Goal: Entertainment & Leisure: Consume media (video, audio)

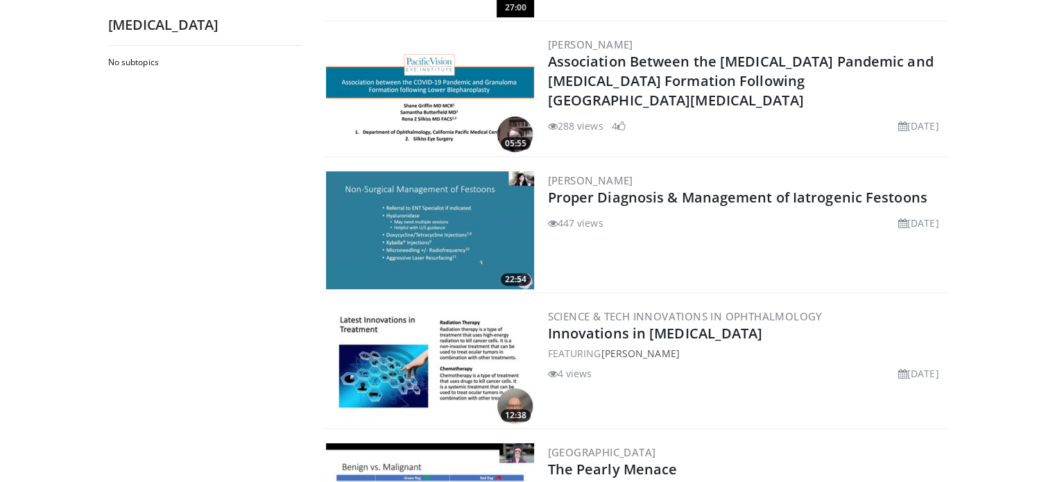
scroll to position [485, 0]
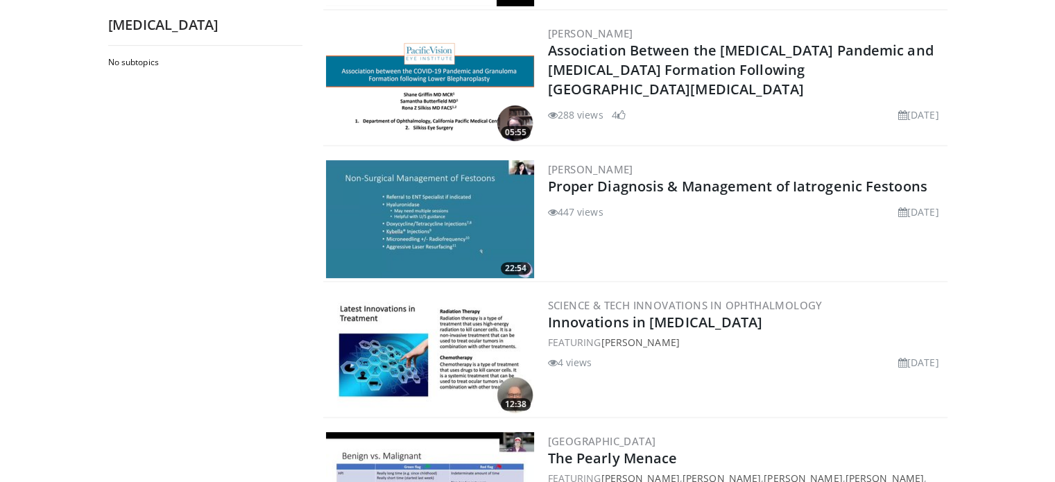
click at [455, 216] on img at bounding box center [430, 219] width 208 height 118
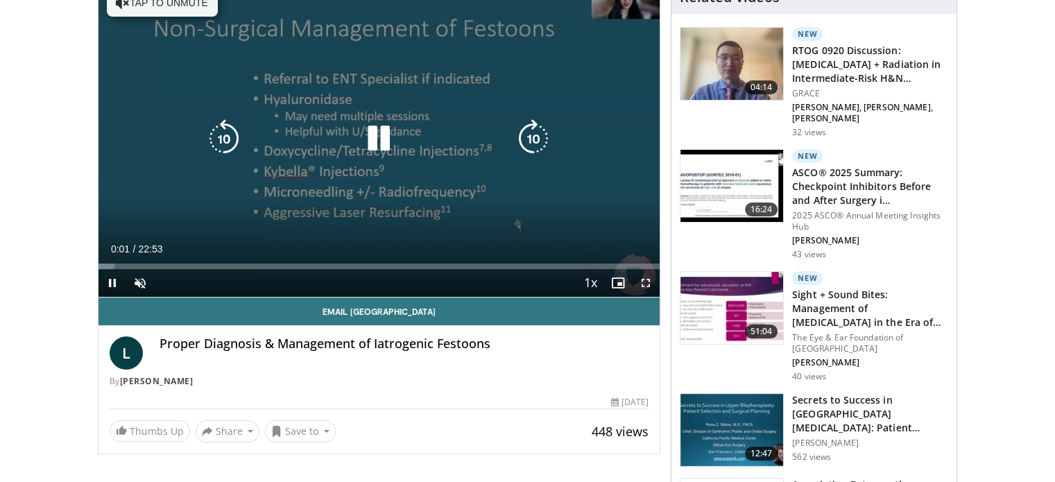
scroll to position [139, 0]
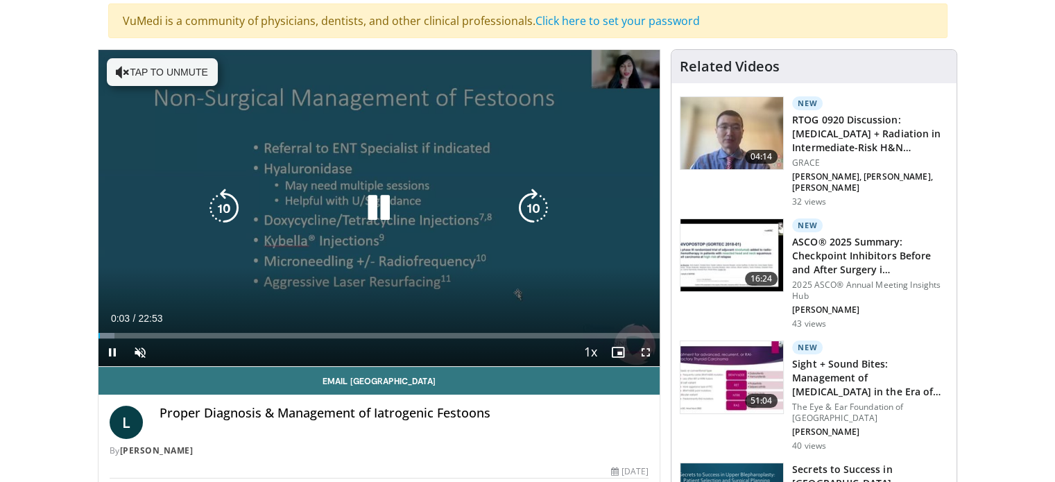
click at [119, 66] on icon "Video Player" at bounding box center [123, 72] width 14 height 14
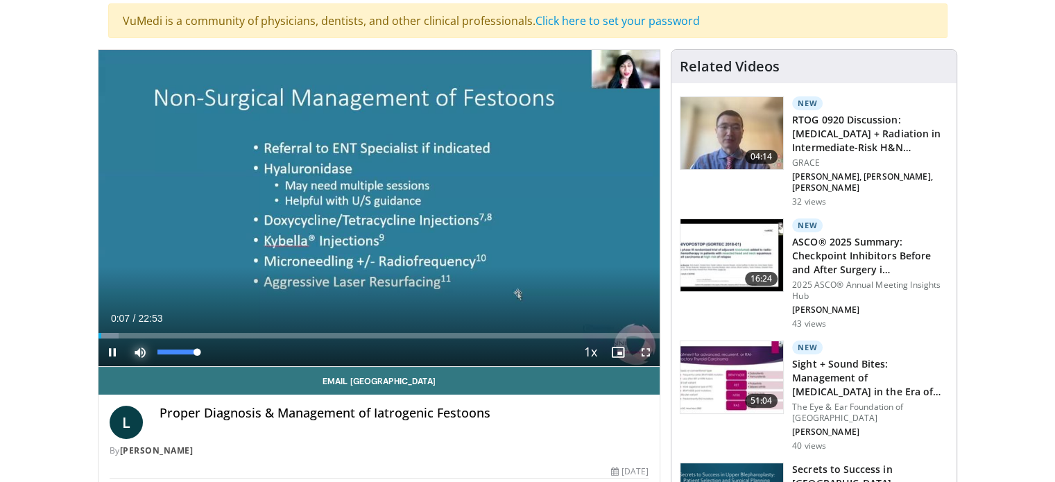
click at [142, 347] on span "Video Player" at bounding box center [140, 352] width 28 height 28
click at [135, 350] on span "Video Player" at bounding box center [140, 352] width 28 height 28
click at [142, 351] on span "Video Player" at bounding box center [140, 352] width 28 height 28
click at [139, 349] on span "Video Player" at bounding box center [140, 352] width 28 height 28
drag, startPoint x: 198, startPoint y: 349, endPoint x: 228, endPoint y: 349, distance: 30.5
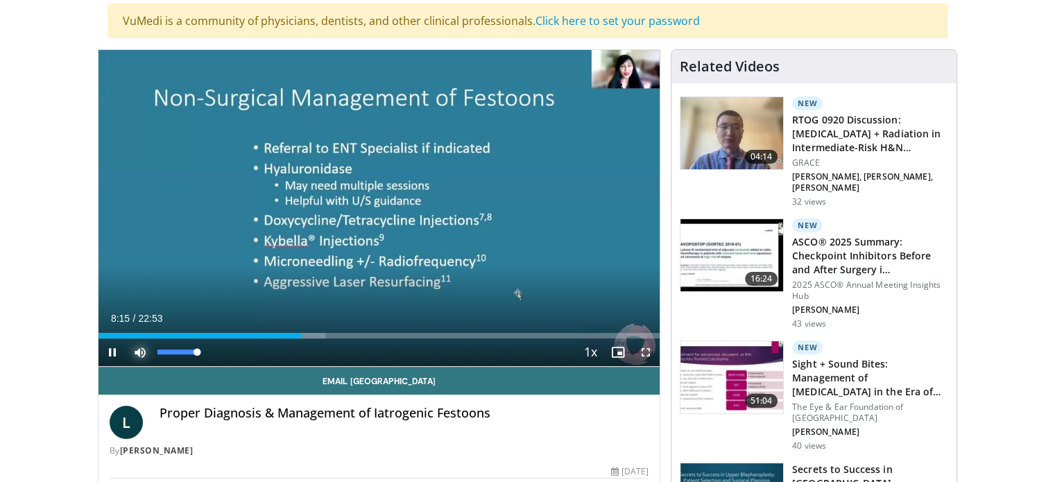
click at [228, 349] on div "Current Time 8:15 / Duration 22:53 Pause Skip Backward Skip Forward Mute 100% L…" at bounding box center [379, 352] width 562 height 28
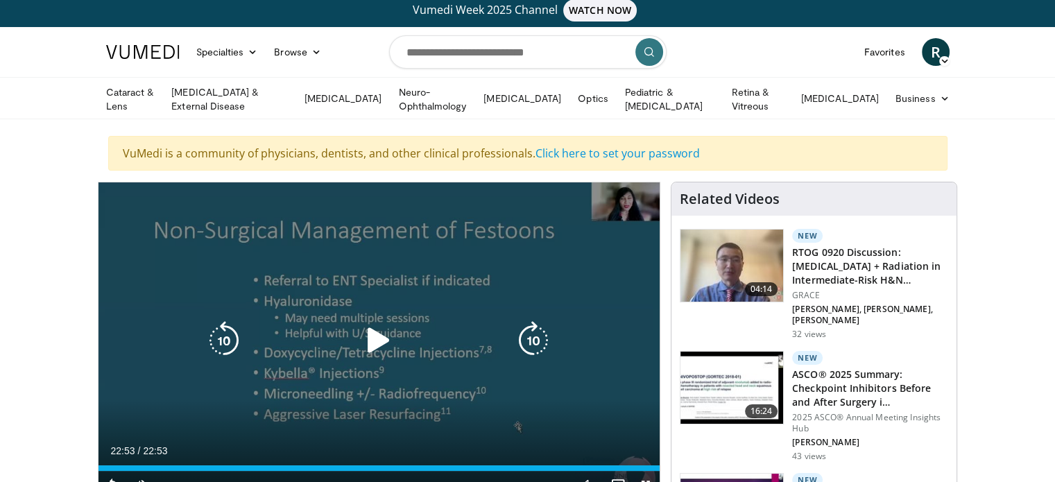
scroll to position [0, 0]
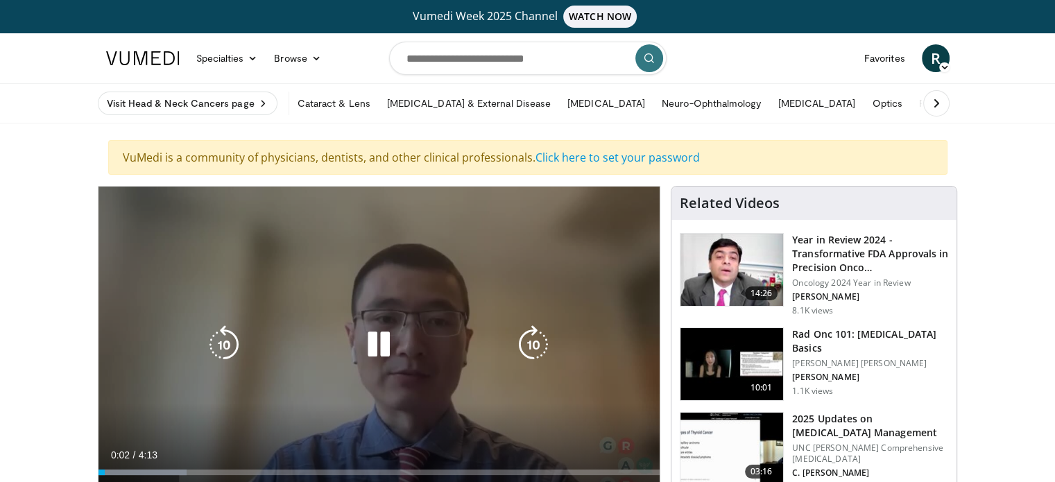
click at [465, 246] on div "10 seconds Tap to unmute" at bounding box center [379, 345] width 562 height 316
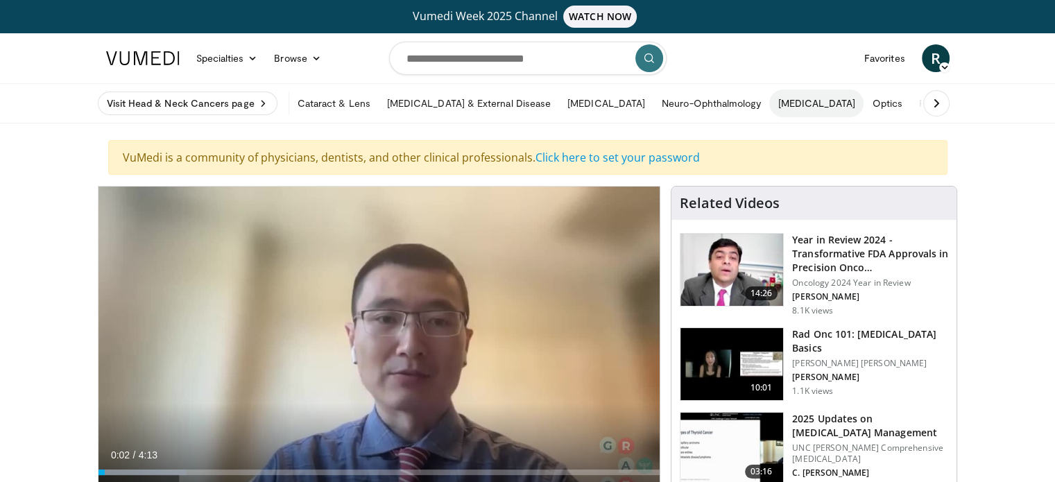
click at [769, 103] on link "[MEDICAL_DATA]" at bounding box center [816, 103] width 94 height 28
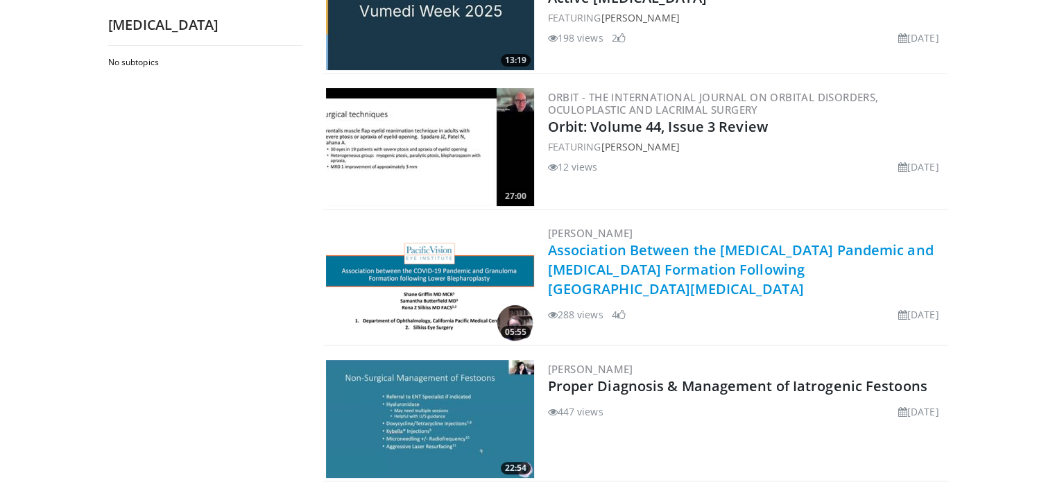
scroll to position [416, 0]
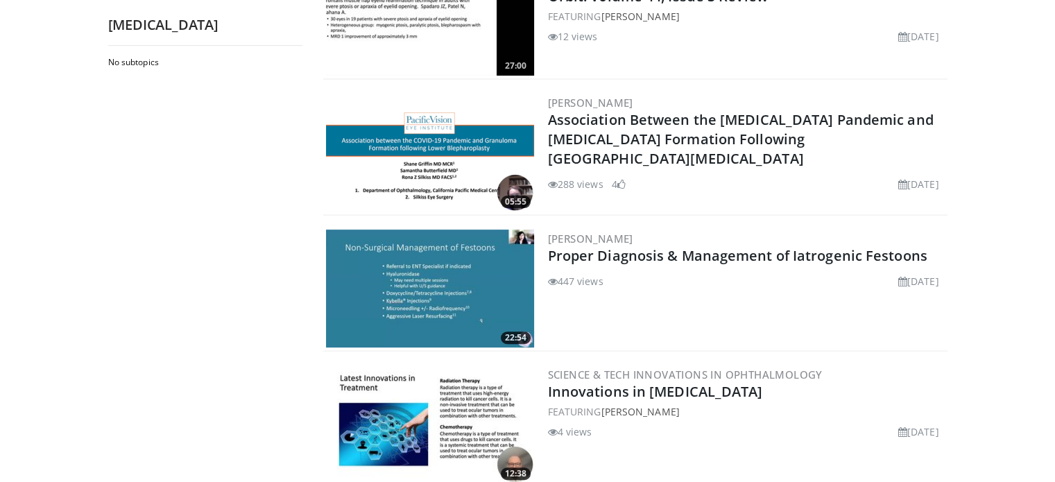
click at [494, 304] on img at bounding box center [430, 289] width 208 height 118
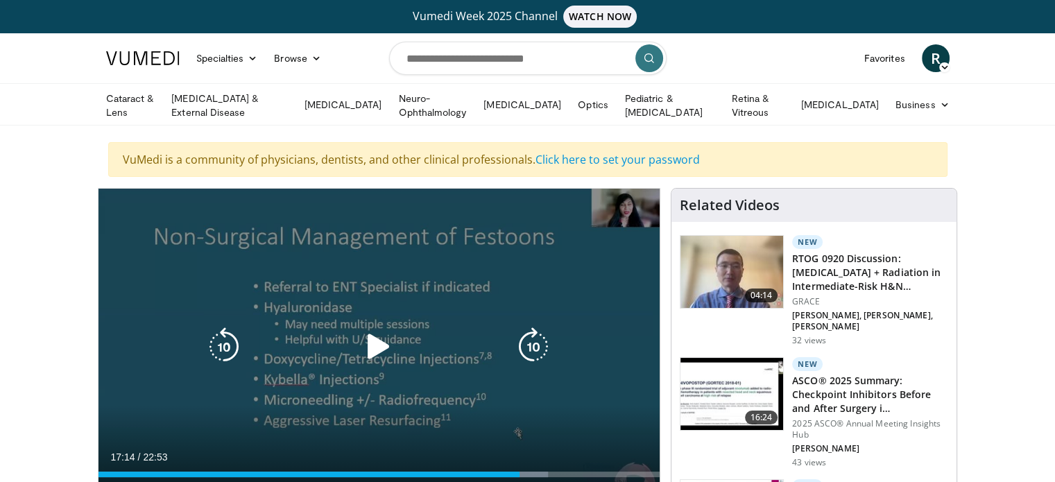
drag, startPoint x: 114, startPoint y: 469, endPoint x: 521, endPoint y: 436, distance: 408.4
click at [521, 436] on video-js "**********" at bounding box center [379, 347] width 562 height 317
click at [388, 341] on icon "Video Player" at bounding box center [378, 346] width 39 height 39
click at [383, 345] on icon "Video Player" at bounding box center [378, 346] width 39 height 39
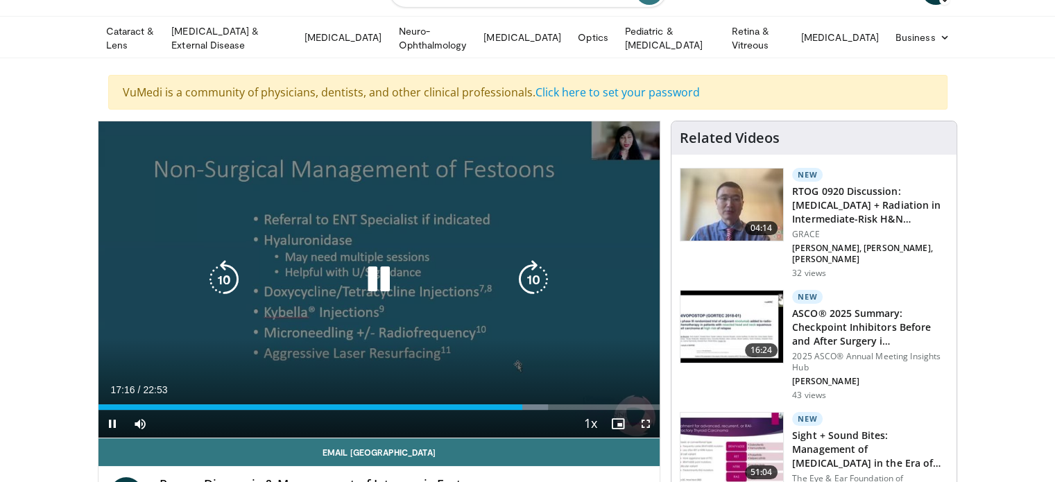
scroll to position [69, 0]
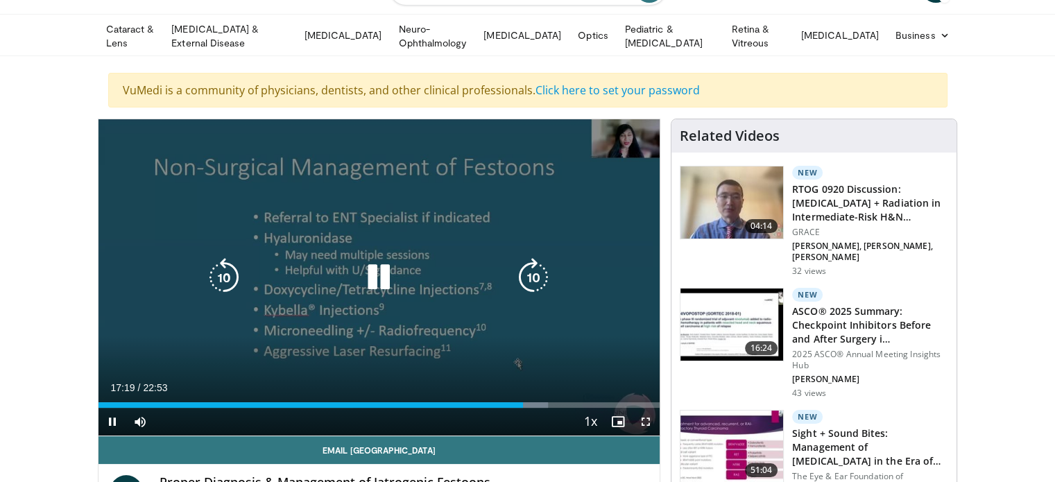
click at [608, 298] on div "10 seconds Tap to unmute" at bounding box center [379, 277] width 562 height 316
click at [369, 275] on icon "Video Player" at bounding box center [378, 277] width 39 height 39
click at [377, 275] on icon "Video Player" at bounding box center [378, 277] width 39 height 39
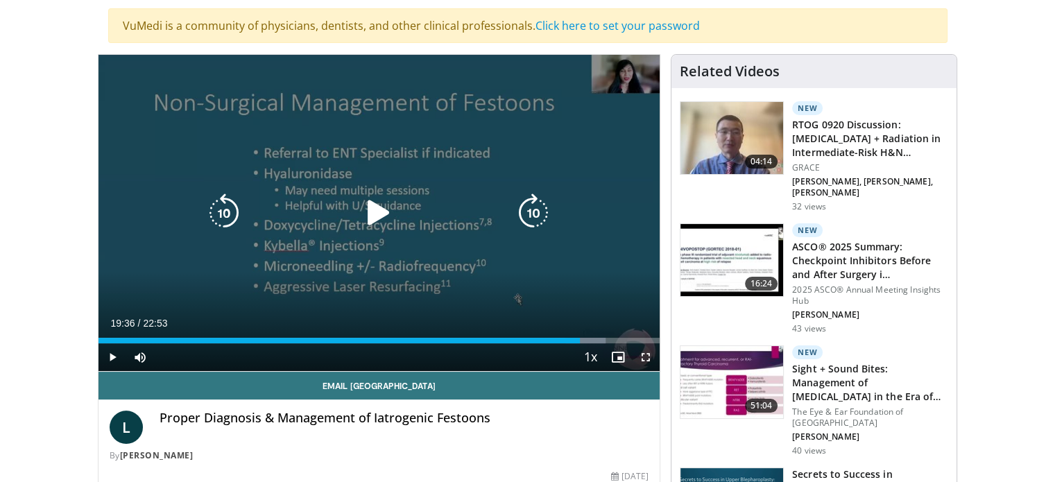
scroll to position [208, 0]
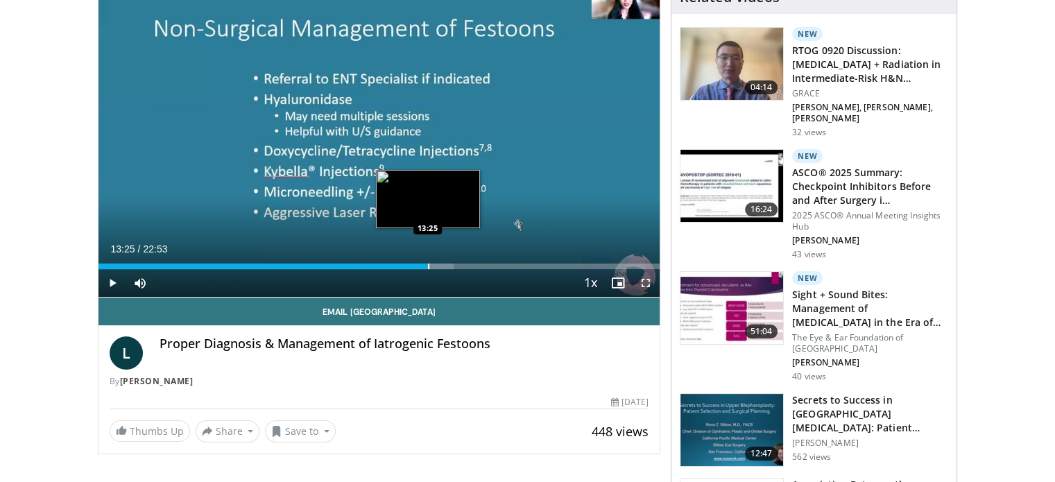
click at [428, 265] on div "Progress Bar" at bounding box center [428, 267] width 1 height 6
click at [408, 257] on div "Loaded : 59.24% 12:39 12:39" at bounding box center [379, 262] width 562 height 13
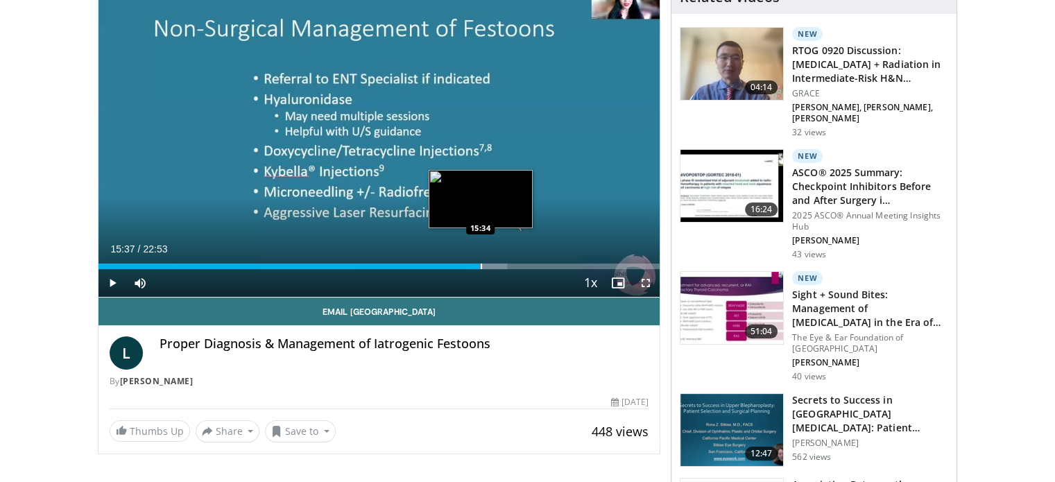
drag, startPoint x: 411, startPoint y: 264, endPoint x: 481, endPoint y: 257, distance: 71.0
click at [481, 257] on div "Loaded : 72.83% 15:27 15:34" at bounding box center [379, 262] width 562 height 13
click at [473, 264] on div "Progress Bar" at bounding box center [473, 267] width 1 height 6
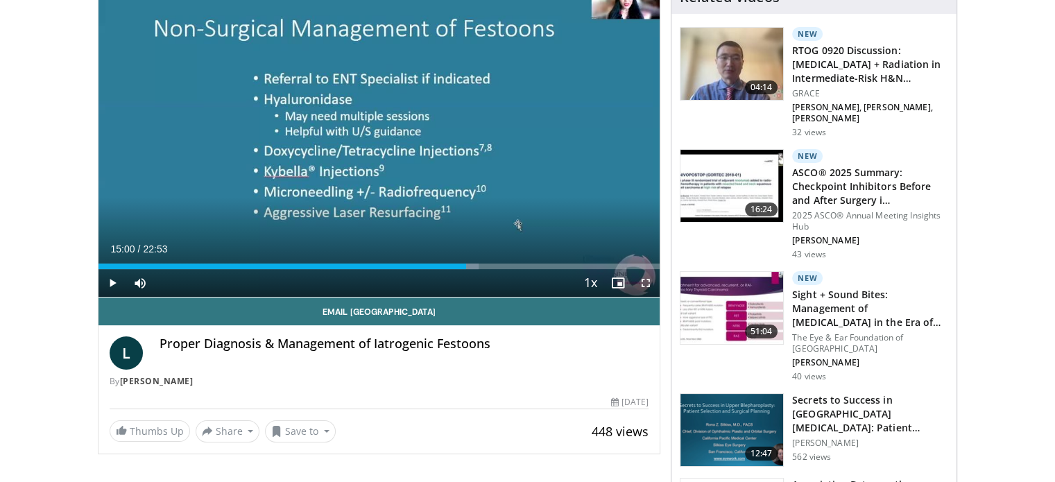
click at [466, 257] on div "Loaded : 67.73% 15:00 15:00" at bounding box center [379, 262] width 562 height 13
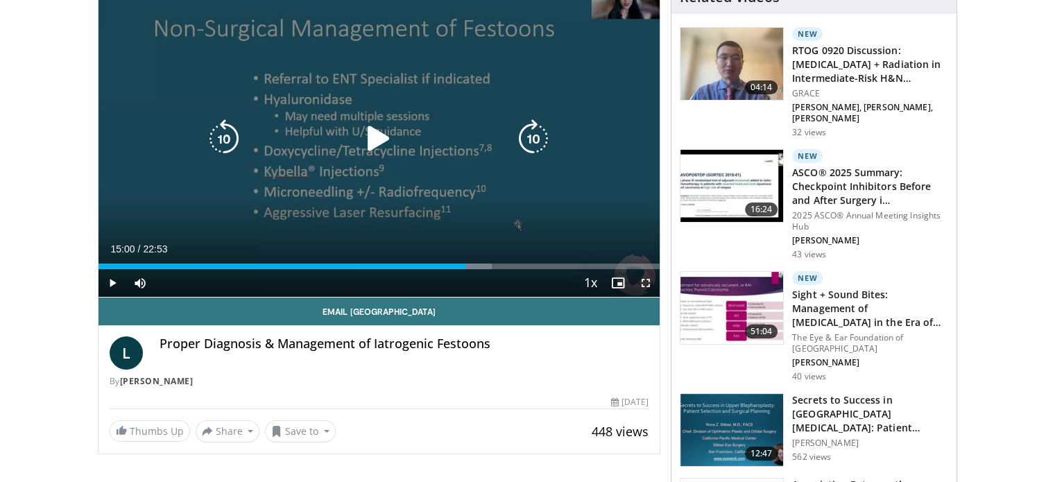
click at [486, 159] on div "10 seconds Tap to unmute" at bounding box center [379, 139] width 562 height 316
drag, startPoint x: 383, startPoint y: 136, endPoint x: 431, endPoint y: 165, distance: 56.0
click at [384, 137] on icon "Video Player" at bounding box center [378, 138] width 39 height 39
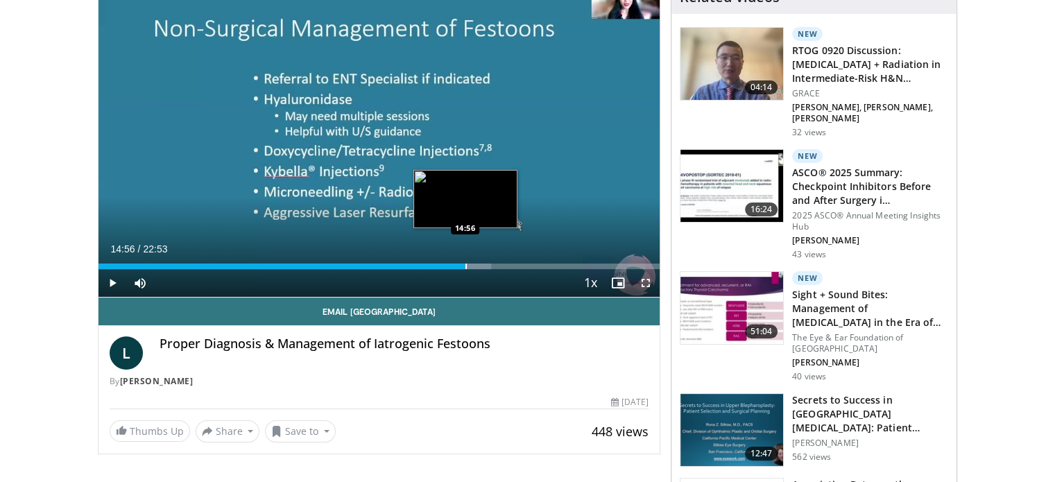
click at [465, 264] on div "Progress Bar" at bounding box center [465, 267] width 1 height 6
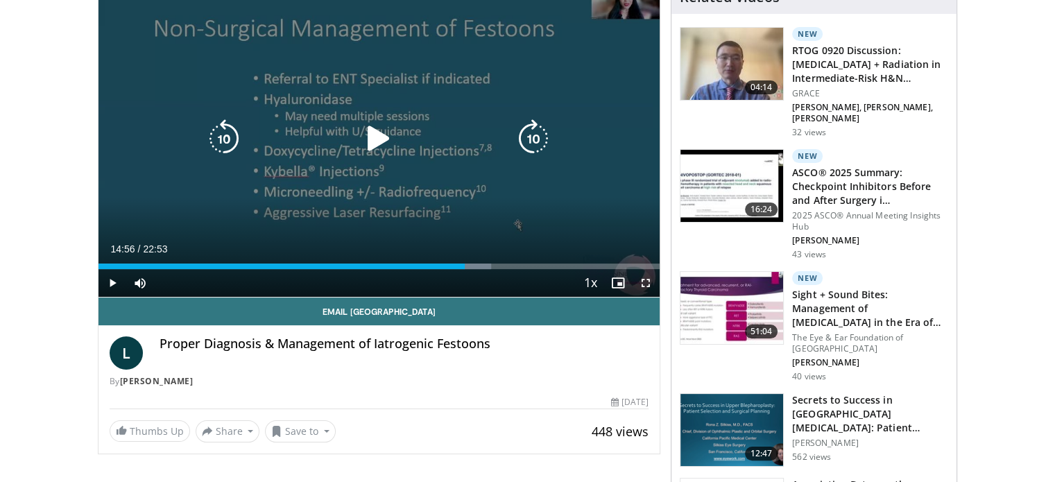
click at [438, 214] on div "10 seconds Tap to unmute" at bounding box center [379, 139] width 562 height 316
click at [488, 154] on div "10 seconds Tap to unmute" at bounding box center [379, 139] width 562 height 316
drag, startPoint x: 351, startPoint y: 173, endPoint x: 334, endPoint y: 156, distance: 24.5
click at [334, 156] on div "10 seconds Tap to unmute" at bounding box center [379, 139] width 562 height 316
click at [364, 191] on div "10 seconds Tap to unmute" at bounding box center [379, 139] width 562 height 316
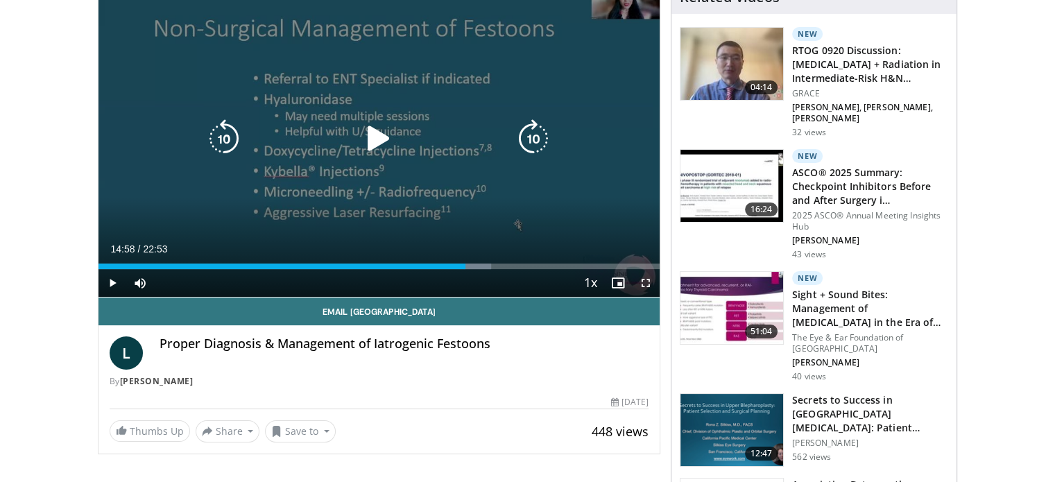
click at [488, 175] on div "10 seconds Tap to unmute" at bounding box center [379, 139] width 562 height 316
click at [517, 194] on div "10 seconds Tap to unmute" at bounding box center [379, 139] width 562 height 316
drag, startPoint x: 523, startPoint y: 166, endPoint x: 385, endPoint y: 149, distance: 139.0
click at [385, 149] on div "10 seconds Tap to unmute" at bounding box center [379, 139] width 562 height 316
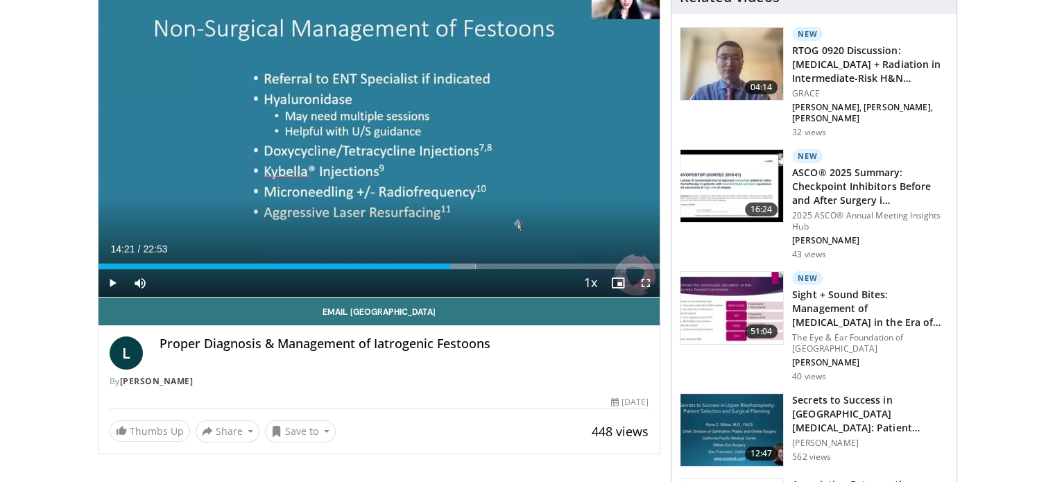
drag, startPoint x: 460, startPoint y: 257, endPoint x: 450, endPoint y: 257, distance: 10.4
click at [450, 257] on div "Loaded : 67.19% 14:21 14:27" at bounding box center [379, 262] width 562 height 13
drag, startPoint x: 452, startPoint y: 259, endPoint x: 466, endPoint y: 262, distance: 14.3
click at [466, 262] on div "Loaded : 69.92% 14:58 14:58" at bounding box center [379, 262] width 562 height 13
